Goal: Task Accomplishment & Management: Complete application form

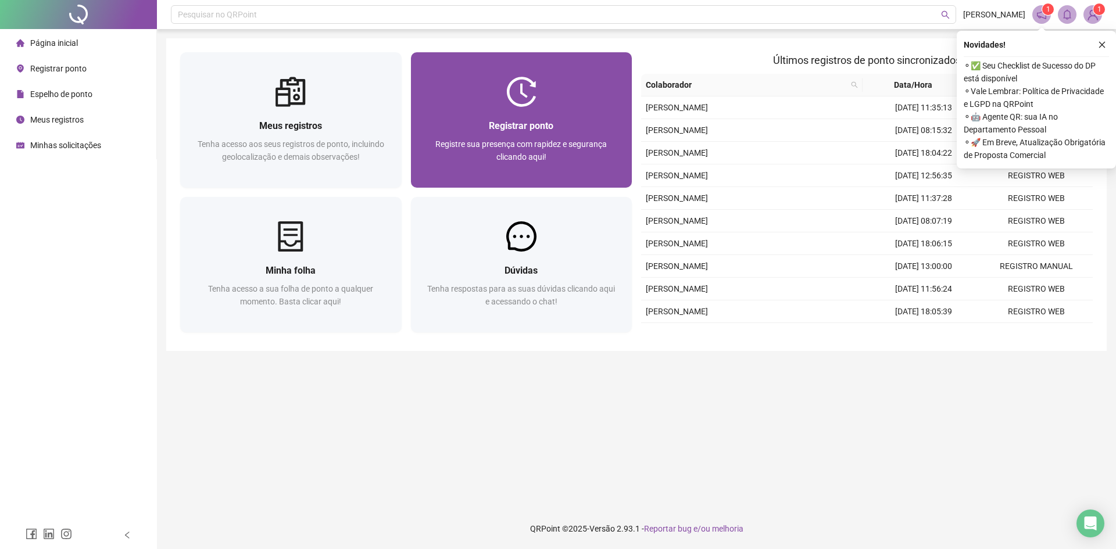
click at [564, 118] on div "Registrar ponto Registre sua presença com rapidez e segurança clicando aqui!" at bounding box center [522, 147] width 222 height 81
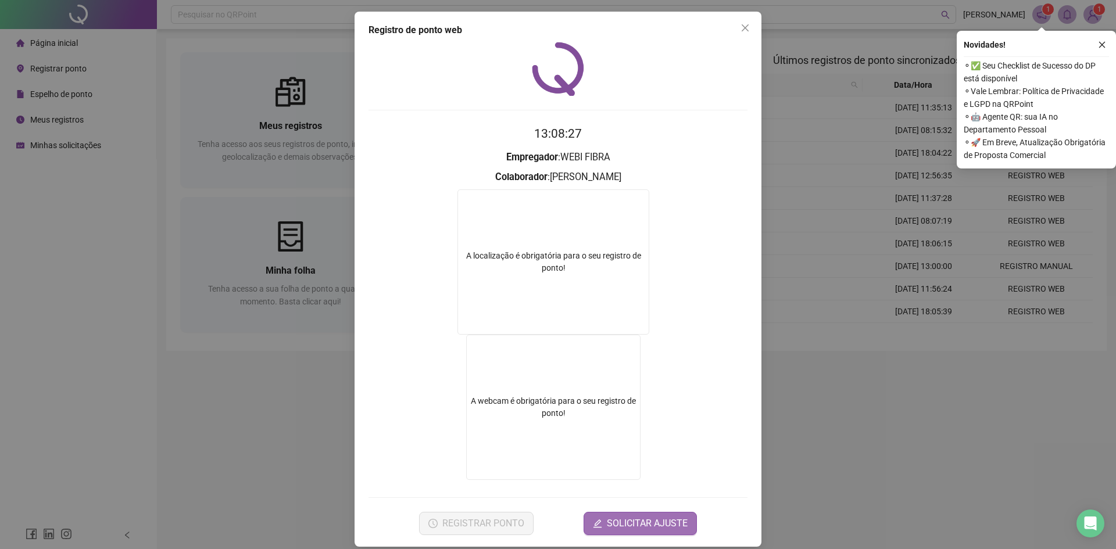
click at [622, 515] on form "13:08:27 Empregador : WEBI FIBRA Colaborador : [PERSON_NAME] A localização é ob…" at bounding box center [558, 329] width 379 height 411
click at [621, 517] on span "SOLICITAR AJUSTE" at bounding box center [647, 524] width 81 height 14
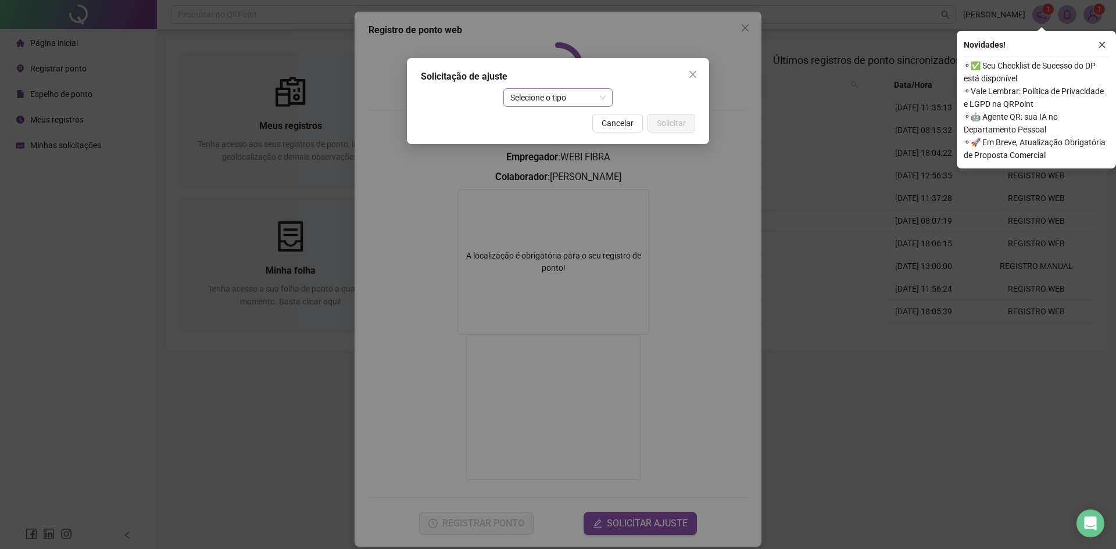
click at [556, 101] on span "Selecione o tipo" at bounding box center [559, 97] width 96 height 17
click at [564, 119] on div "Ajuste manual" at bounding box center [558, 121] width 91 height 13
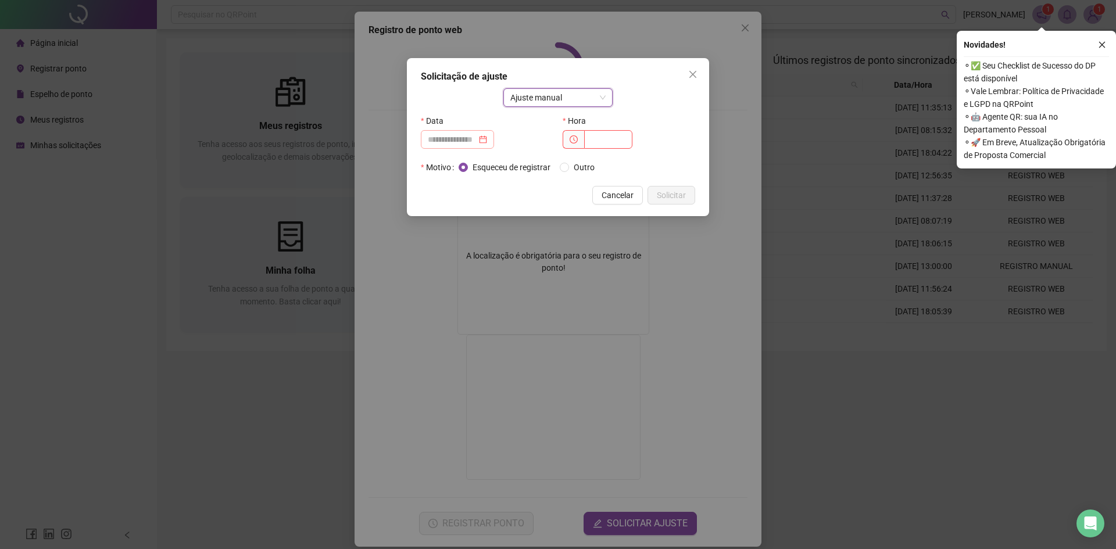
click at [471, 146] on div at bounding box center [457, 139] width 73 height 19
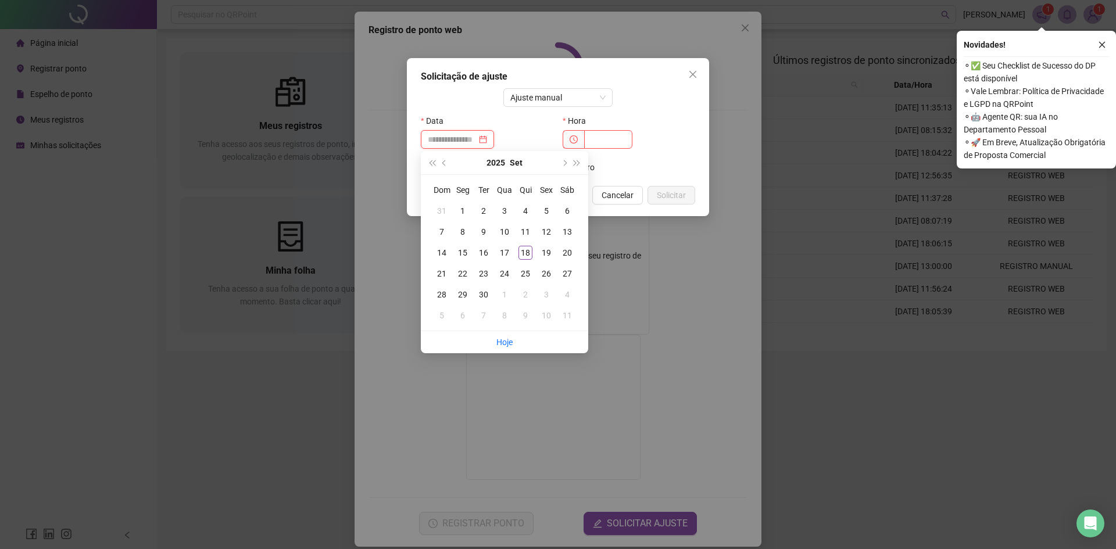
click at [477, 141] on input at bounding box center [452, 139] width 49 height 13
type input "**********"
click at [528, 252] on div "18" at bounding box center [526, 253] width 14 height 14
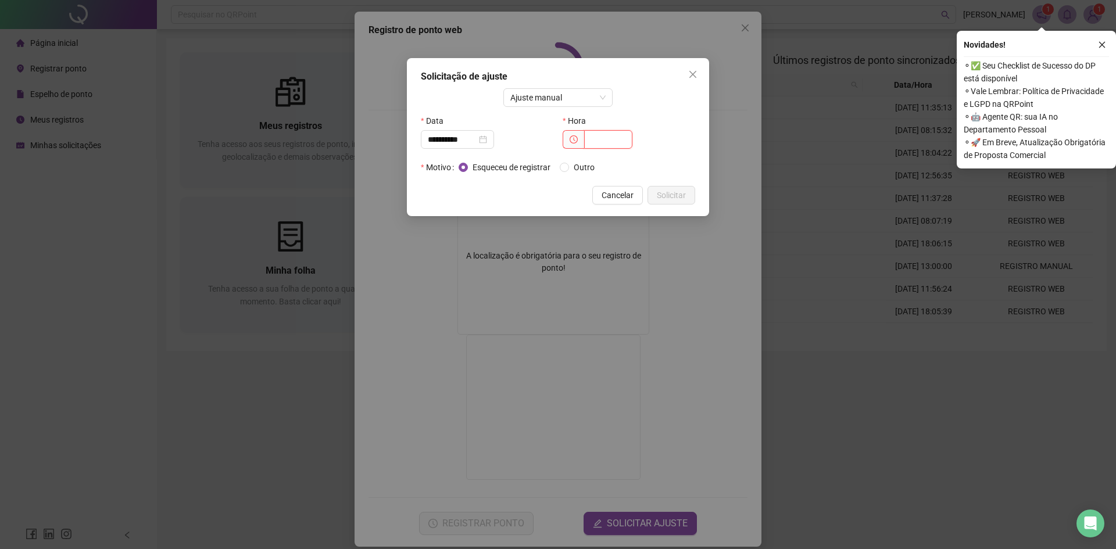
click at [620, 142] on input "text" at bounding box center [608, 139] width 48 height 19
type input "*****"
drag, startPoint x: 676, startPoint y: 202, endPoint x: 675, endPoint y: 208, distance: 6.5
click at [674, 202] on button "Solicitar" at bounding box center [672, 195] width 48 height 19
